Goal: Task Accomplishment & Management: Manage account settings

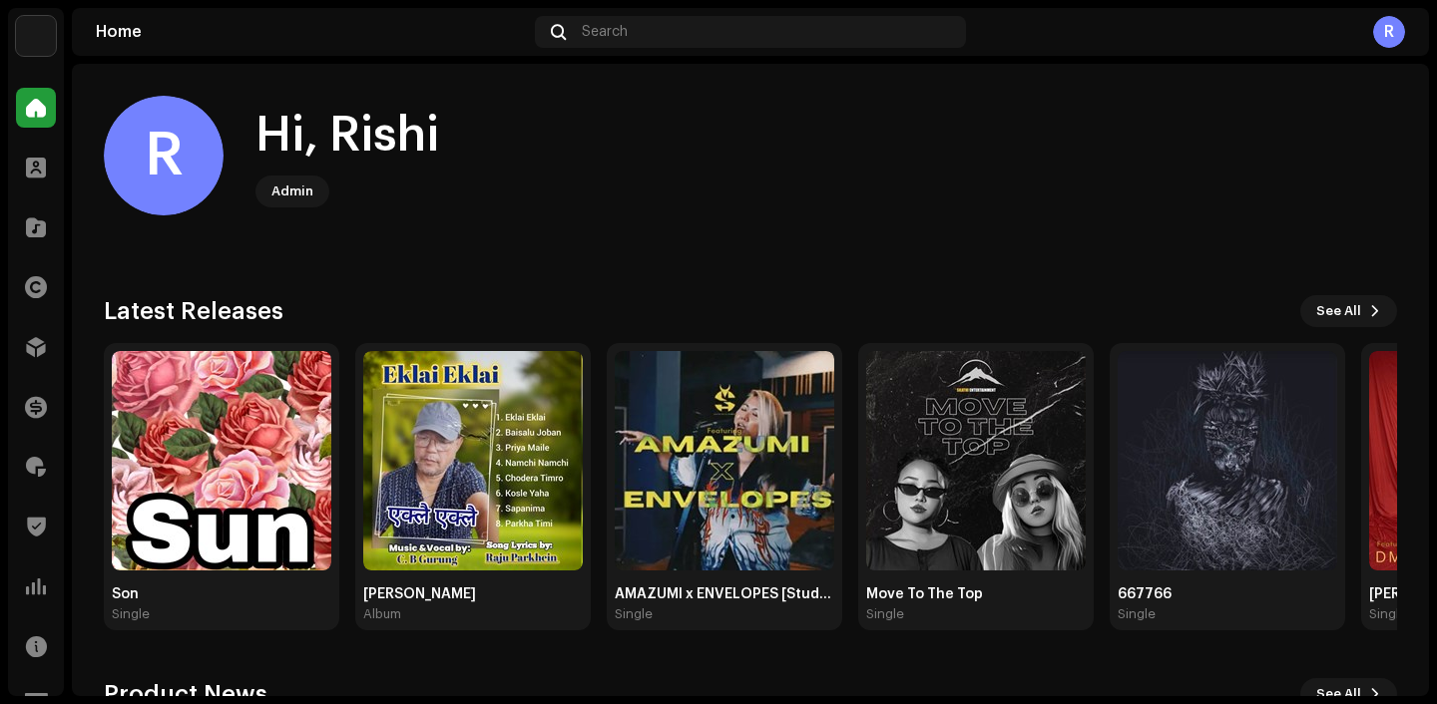
click at [624, 222] on home-user "R Hi, [PERSON_NAME]" at bounding box center [750, 172] width 1293 height 152
click at [33, 42] on img at bounding box center [36, 36] width 40 height 40
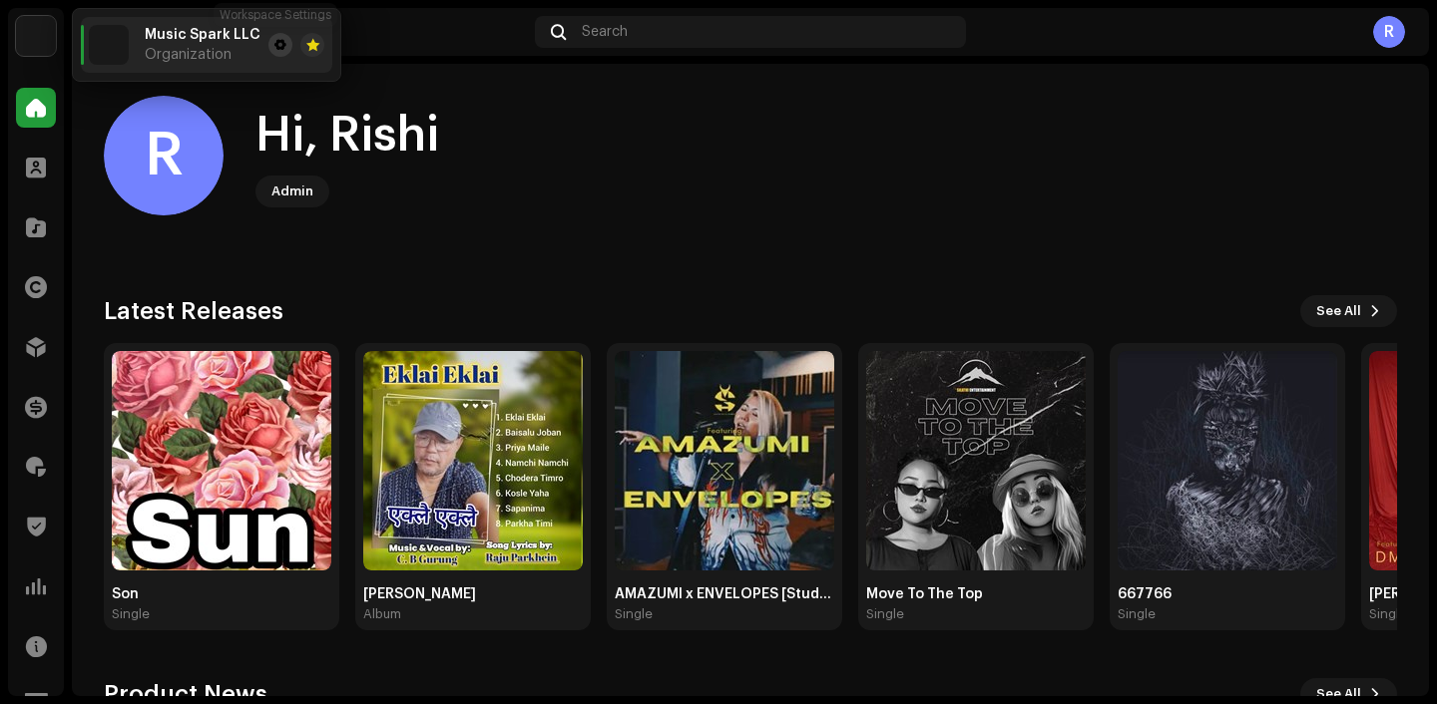
click at [274, 46] on span at bounding box center [280, 45] width 12 height 16
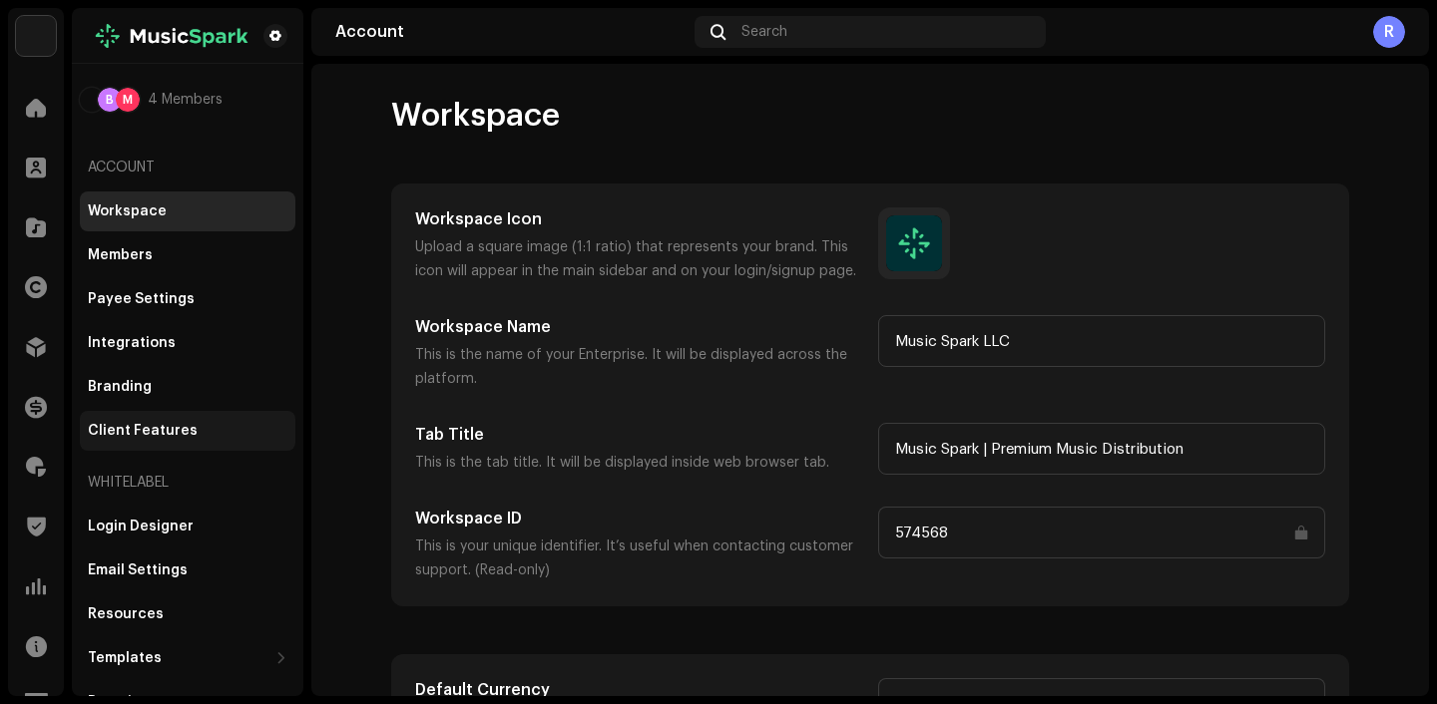
click at [168, 434] on div "Client Features" at bounding box center [143, 431] width 110 height 16
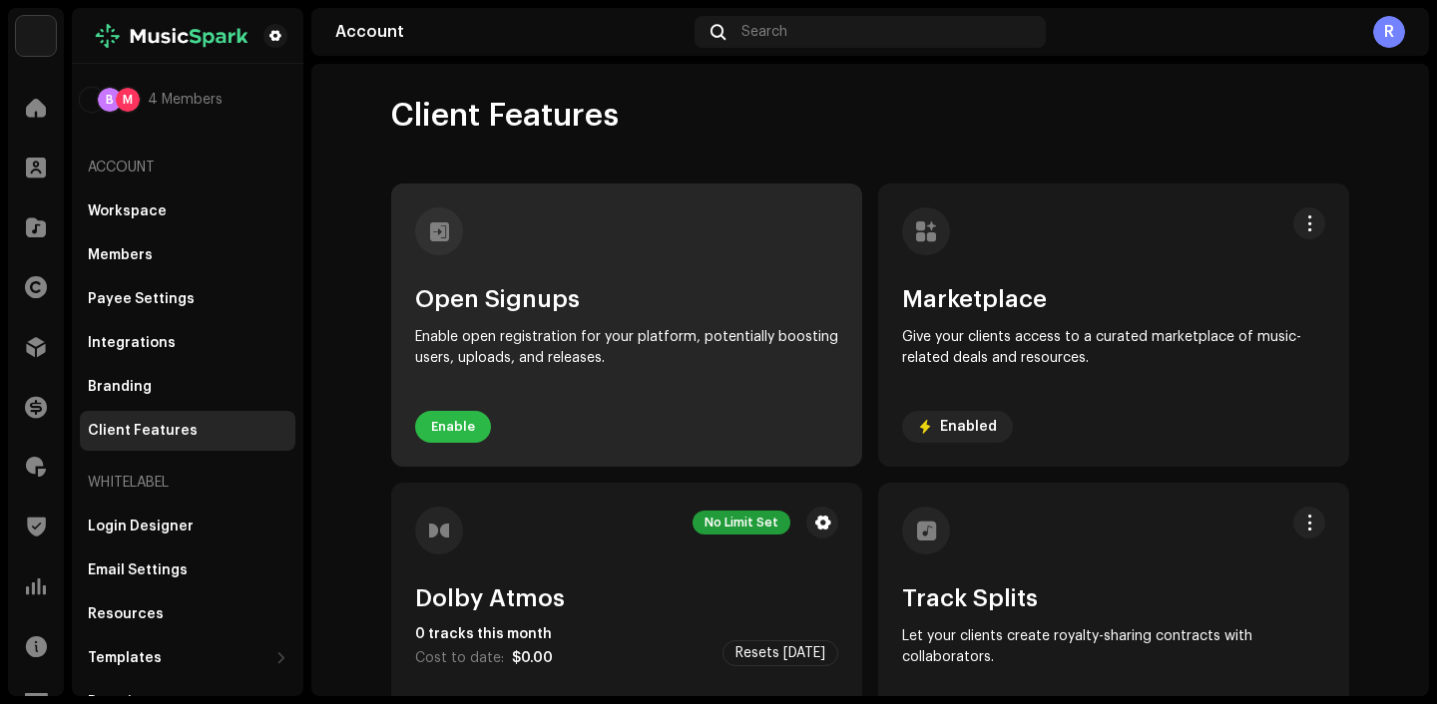
click at [440, 427] on span "Enable" at bounding box center [453, 427] width 44 height 40
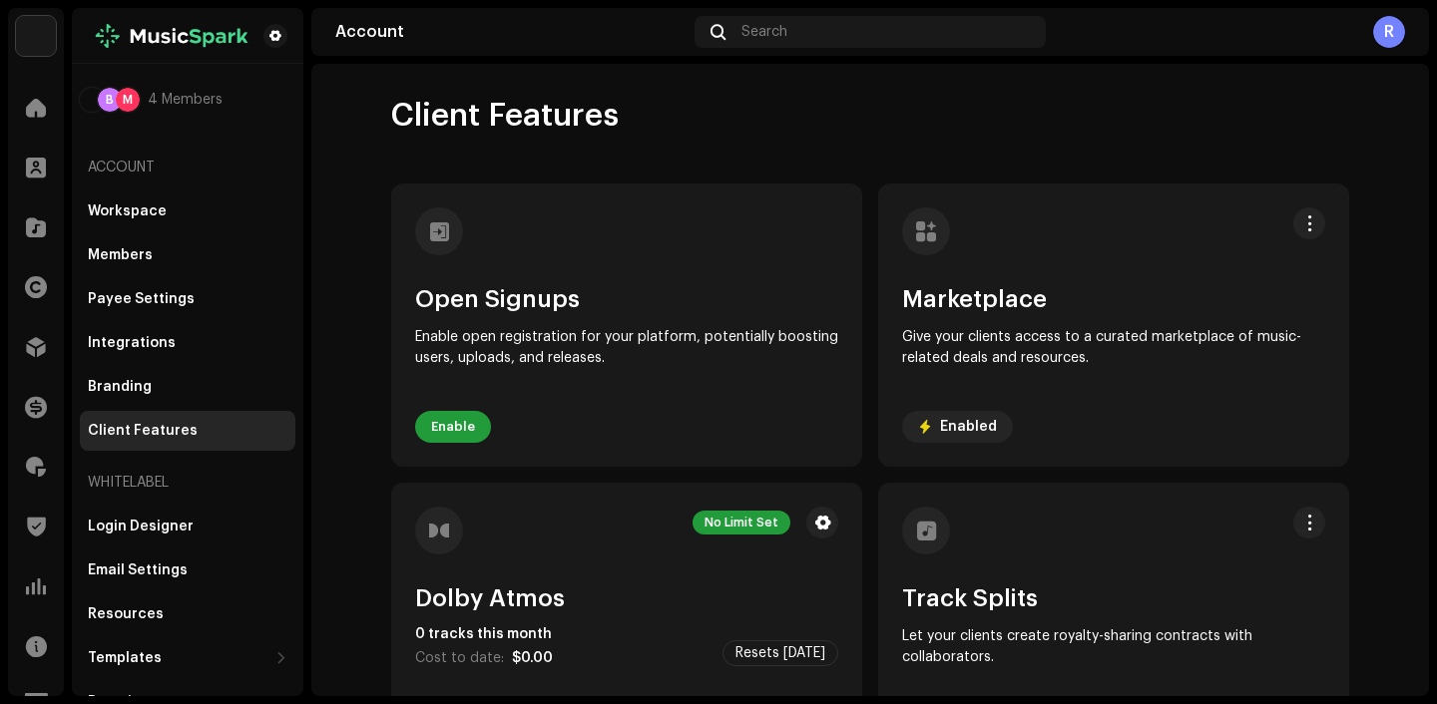
click at [1239, 465] on div "Open Signups Allowing Account Creation: Potential Impact Enabling Open Signups …" at bounding box center [718, 352] width 1437 height 704
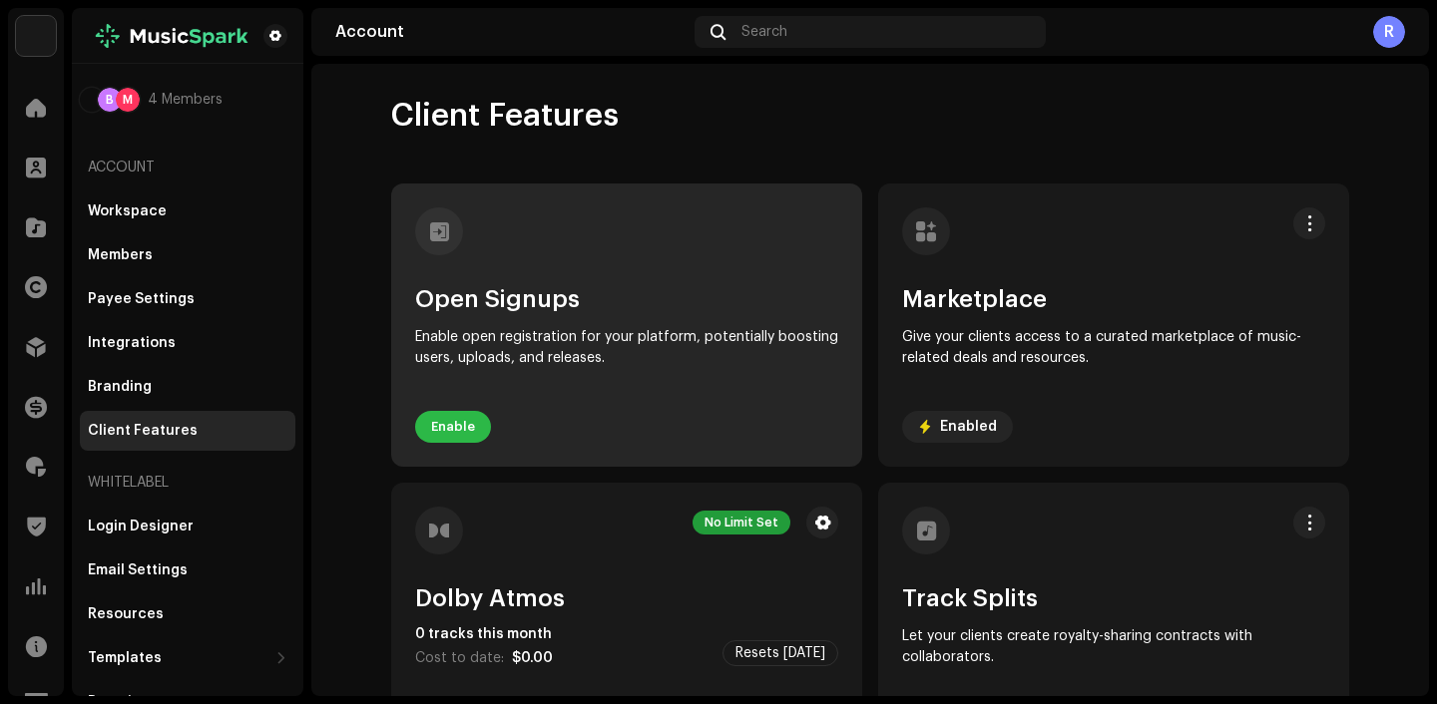
click at [460, 429] on span "Enable" at bounding box center [453, 427] width 44 height 40
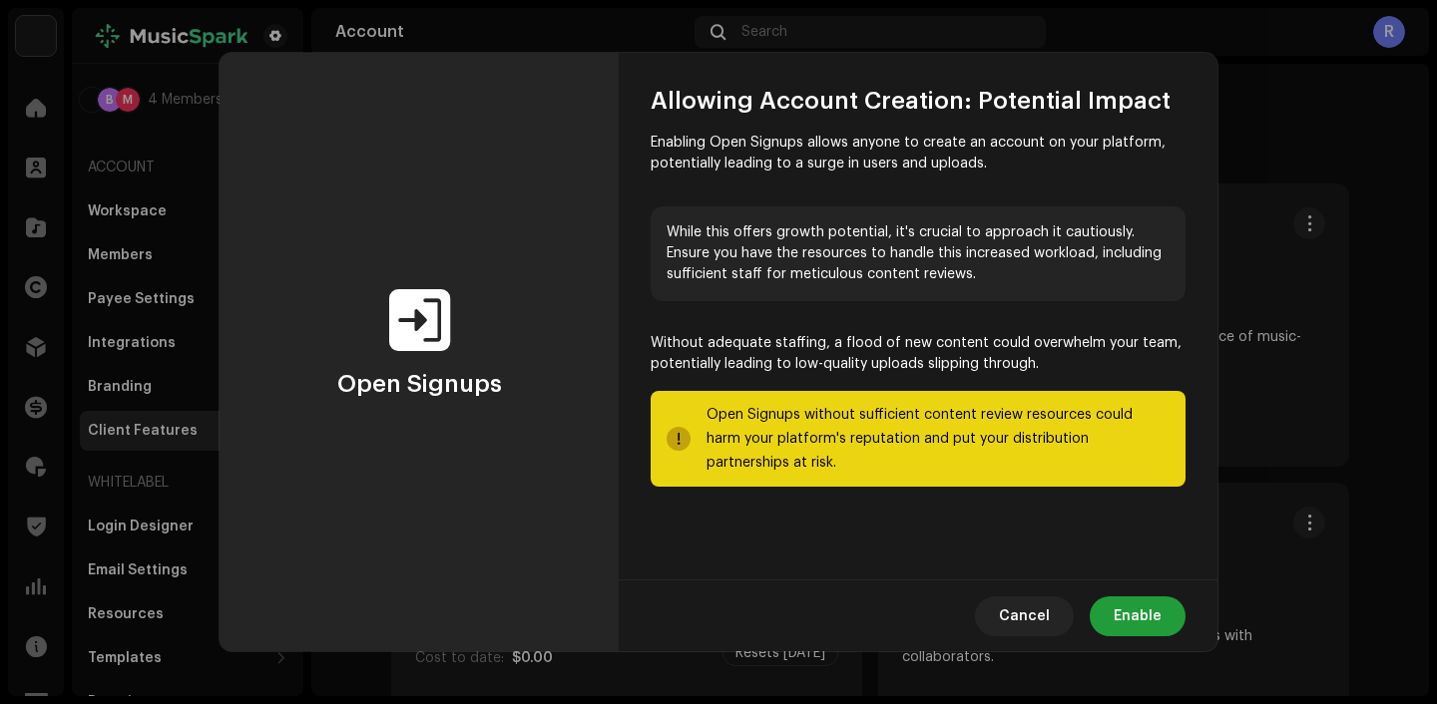
click at [1153, 636] on div "Cancel Enable" at bounding box center [918, 616] width 599 height 72
click at [1151, 616] on span "Enable" at bounding box center [1137, 617] width 48 height 40
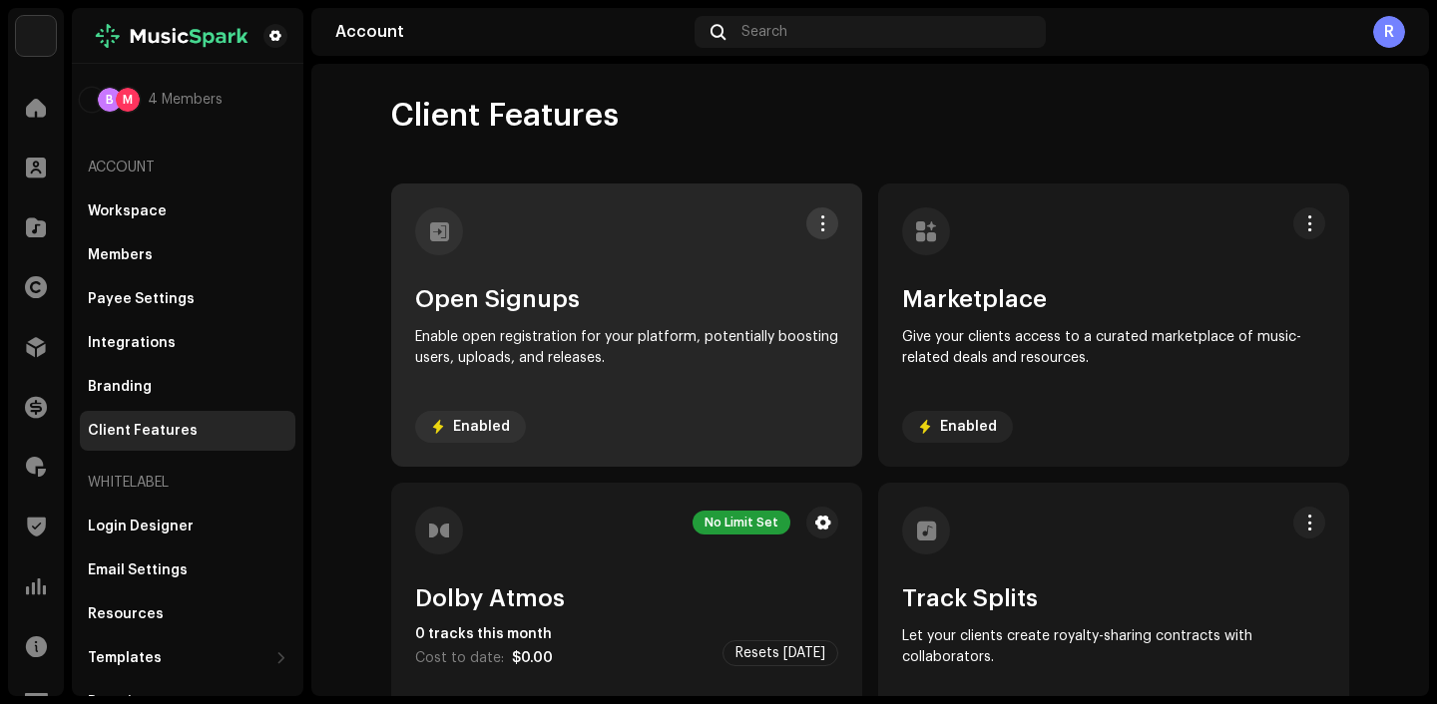
click at [812, 232] on button at bounding box center [822, 223] width 32 height 32
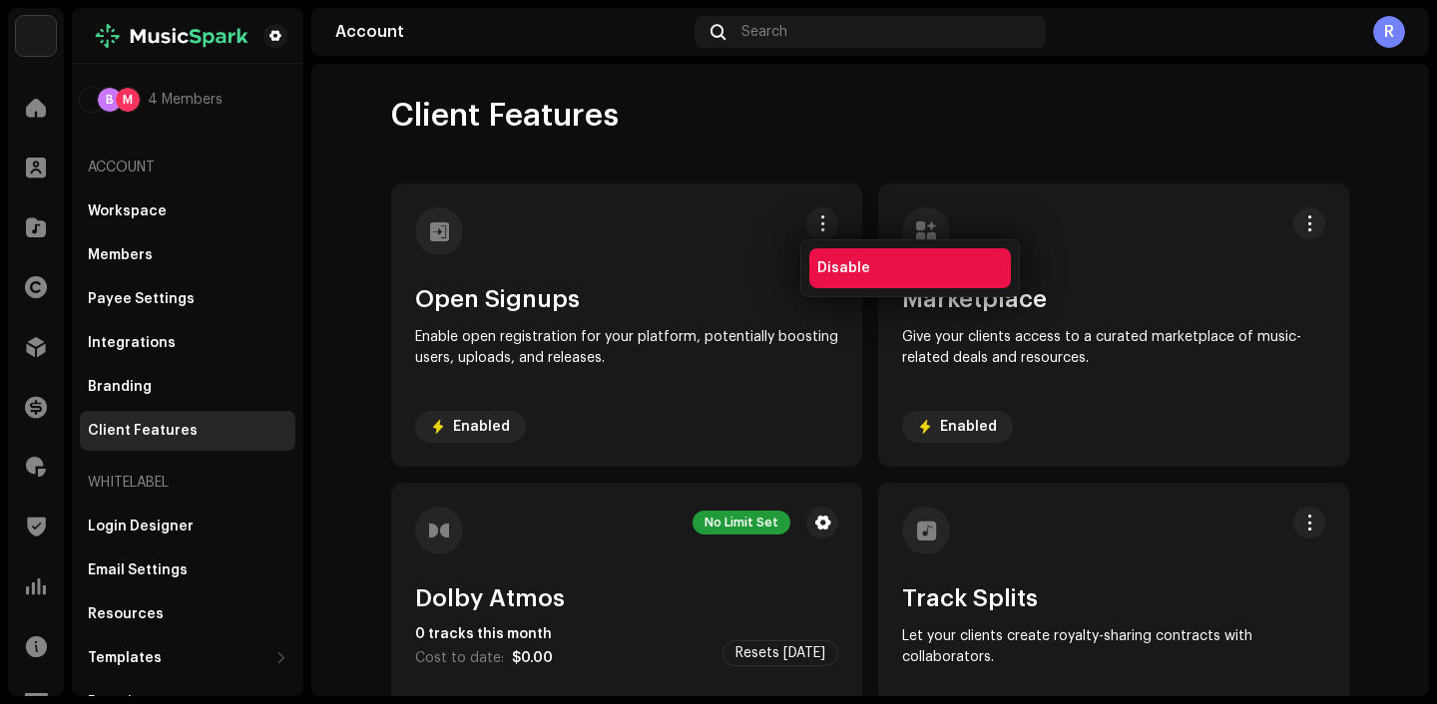
click at [861, 259] on div "Disable" at bounding box center [910, 268] width 202 height 40
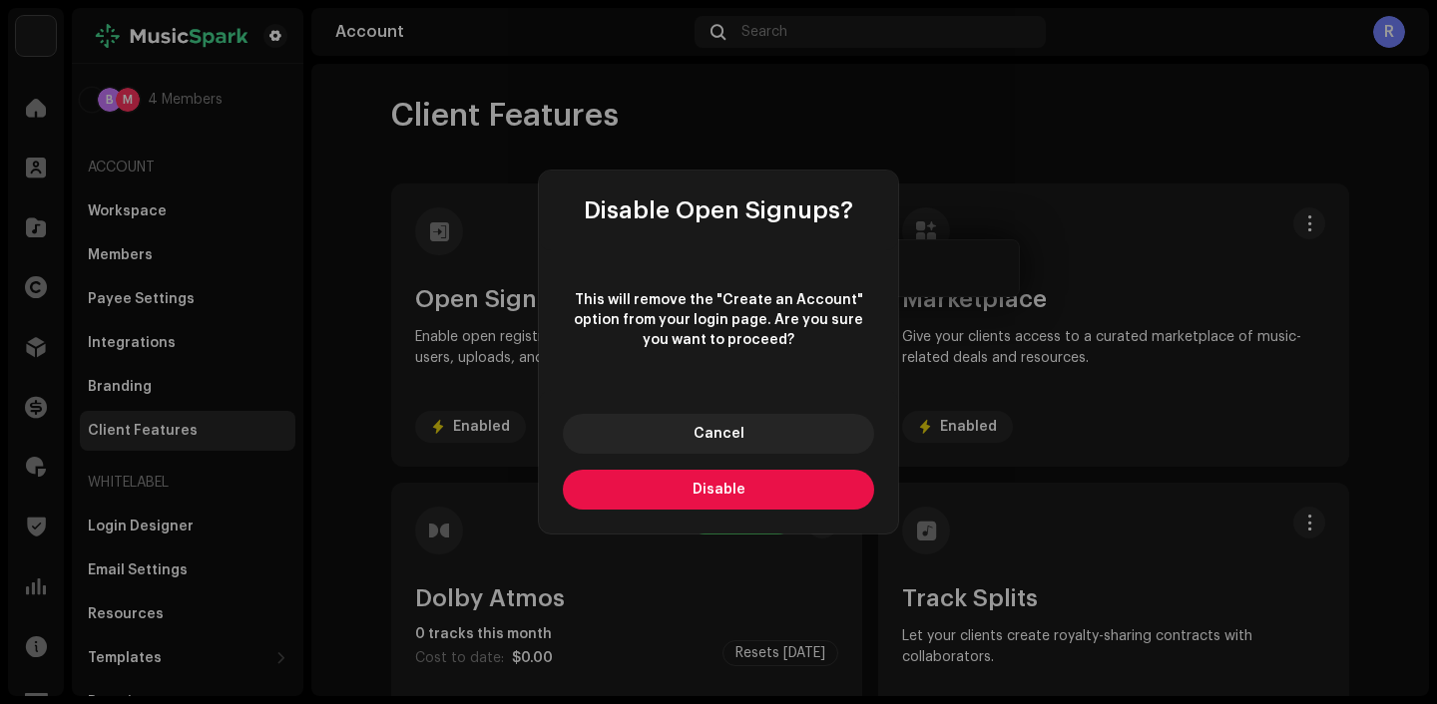
click at [733, 492] on span "Disable" at bounding box center [718, 490] width 53 height 14
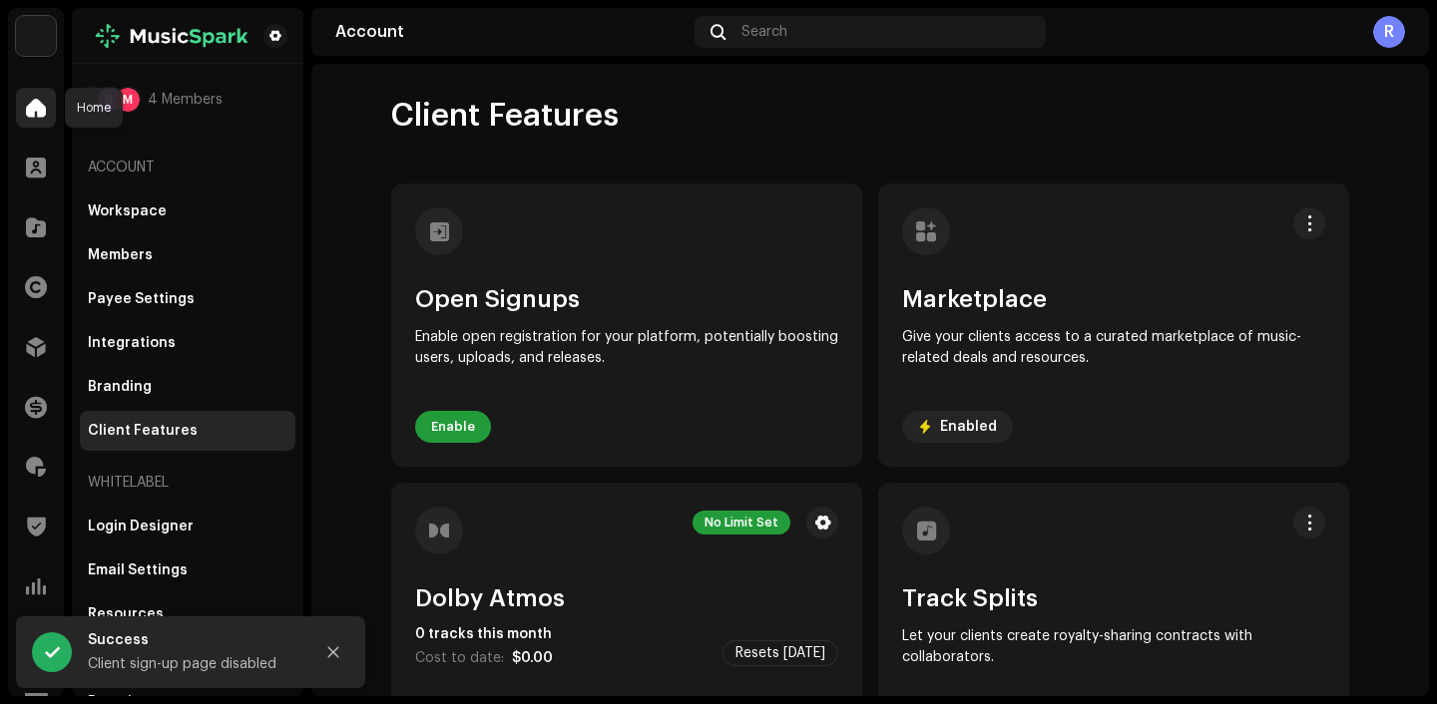
click at [34, 113] on span at bounding box center [36, 108] width 20 height 16
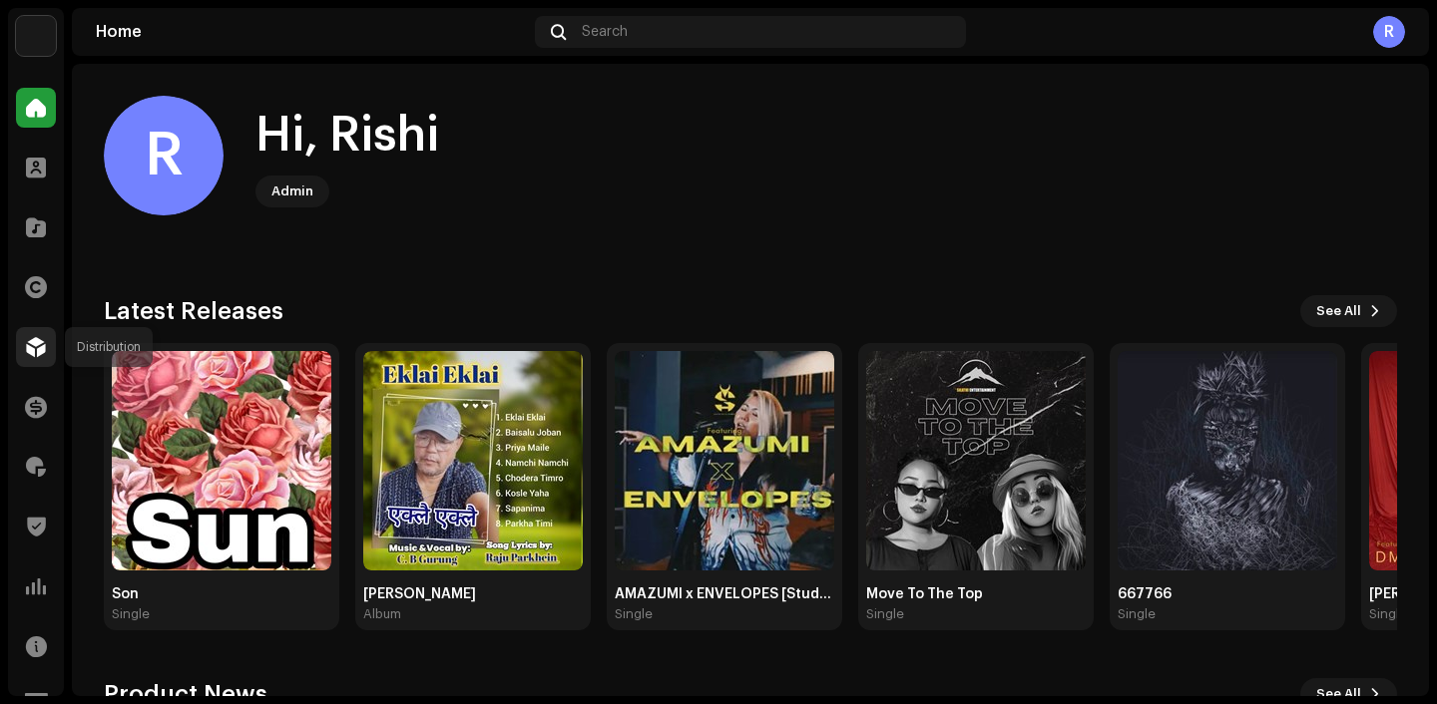
click at [43, 346] on span at bounding box center [36, 347] width 20 height 16
